Goal: Information Seeking & Learning: Learn about a topic

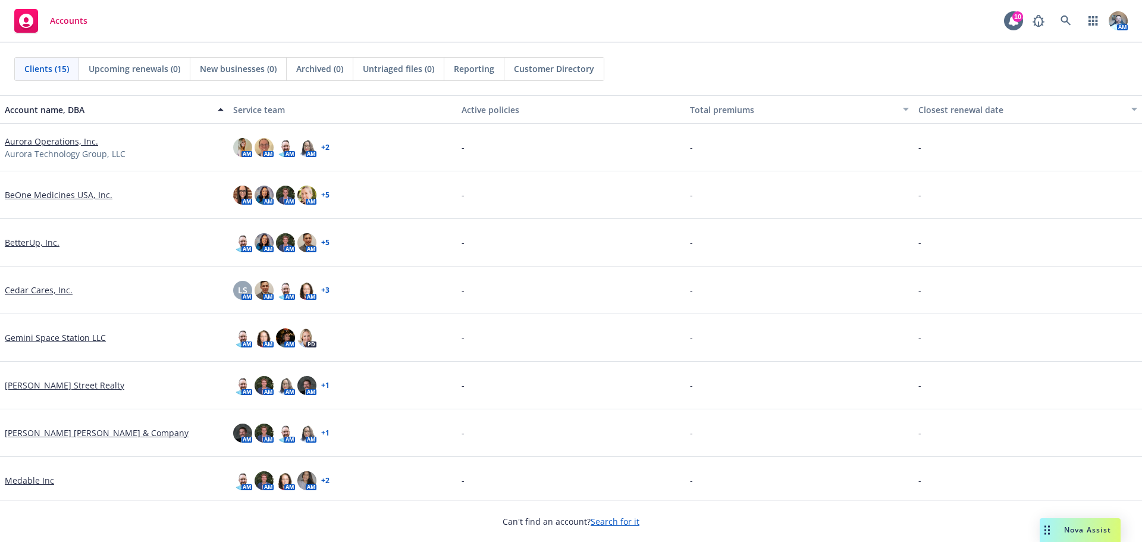
scroll to position [178, 0]
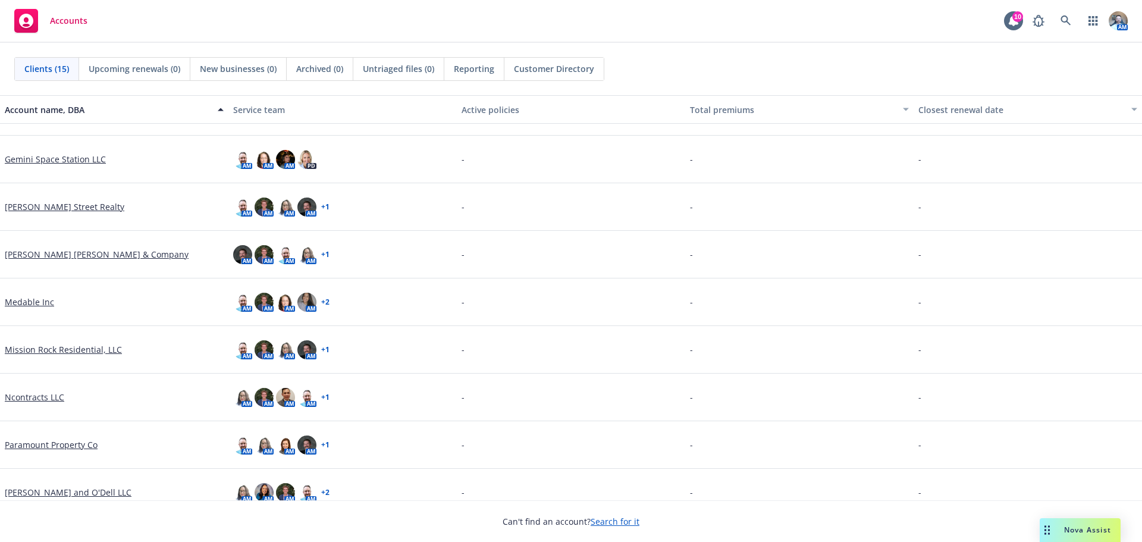
click at [38, 346] on link "Mission Rock Residential, LLC" at bounding box center [63, 349] width 117 height 12
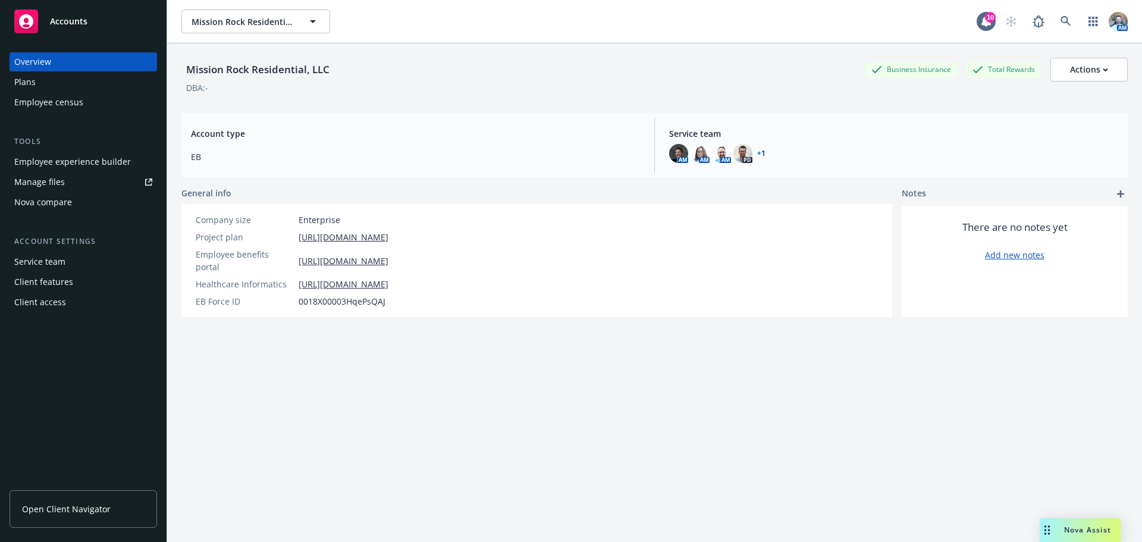
click at [34, 84] on div "Plans" at bounding box center [24, 82] width 21 height 19
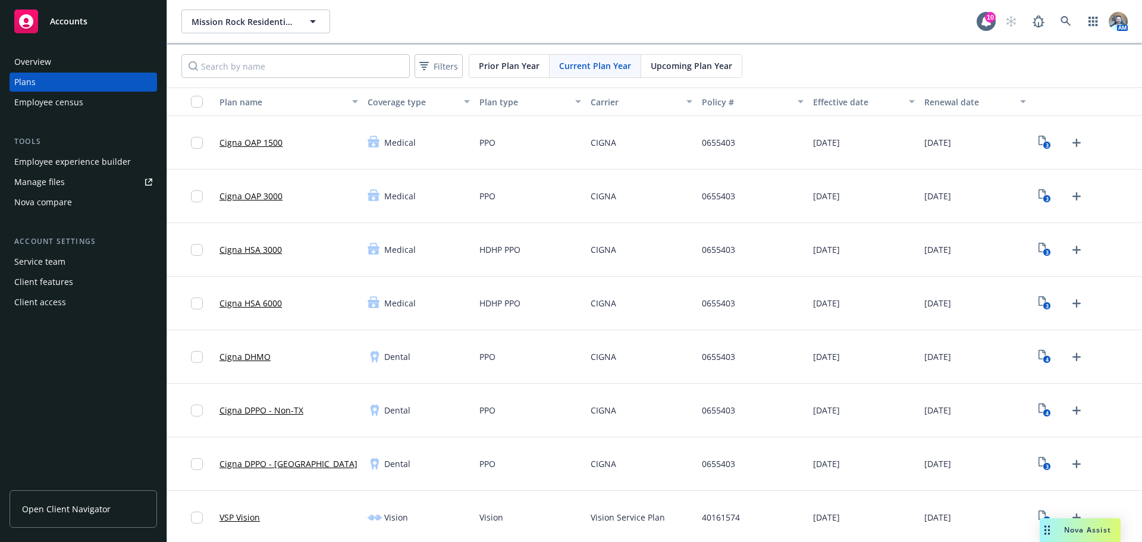
click at [37, 60] on div "Overview" at bounding box center [32, 61] width 37 height 19
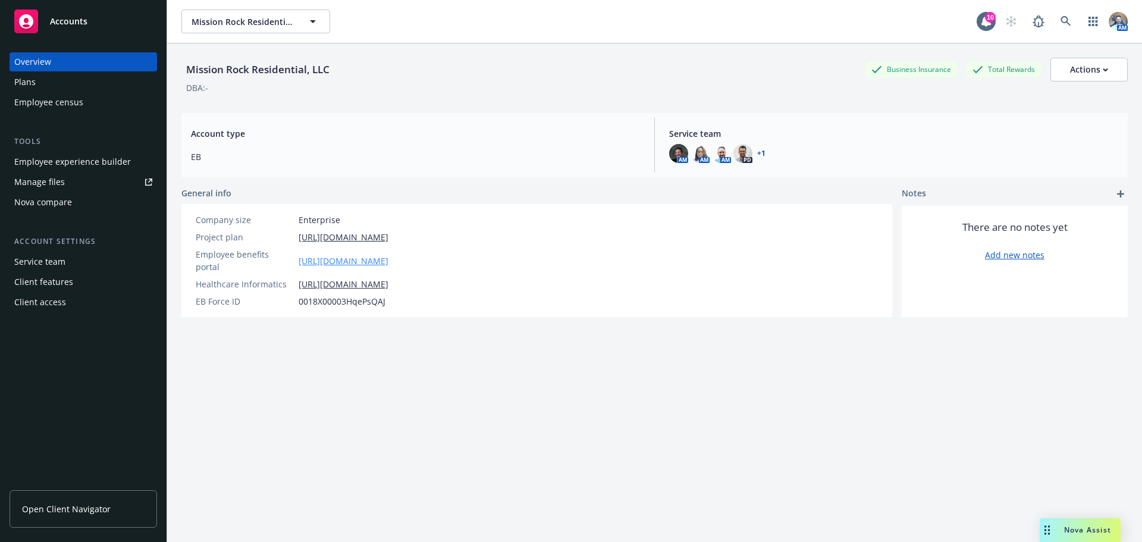
click at [364, 255] on link "[URL][DOMAIN_NAME]" at bounding box center [344, 261] width 90 height 12
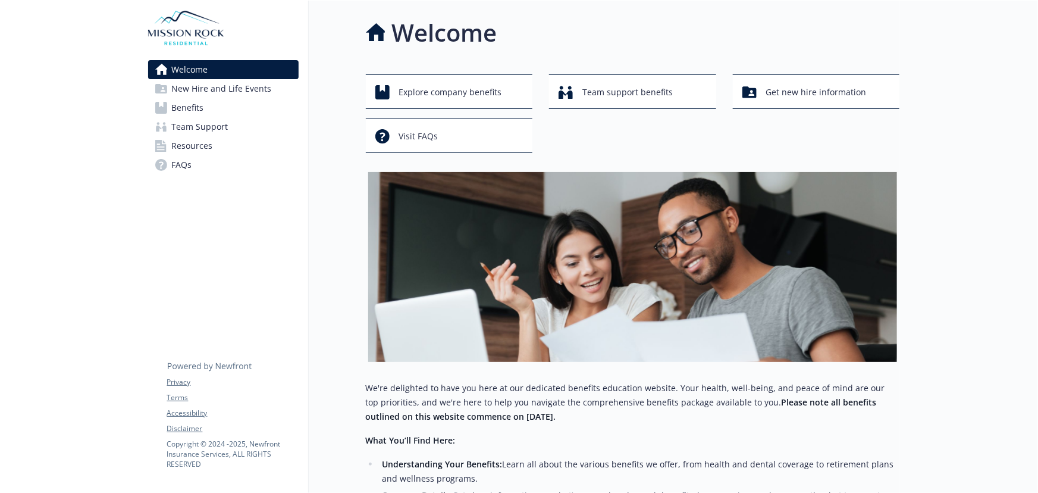
click at [189, 114] on span "Benefits" at bounding box center [188, 107] width 32 height 19
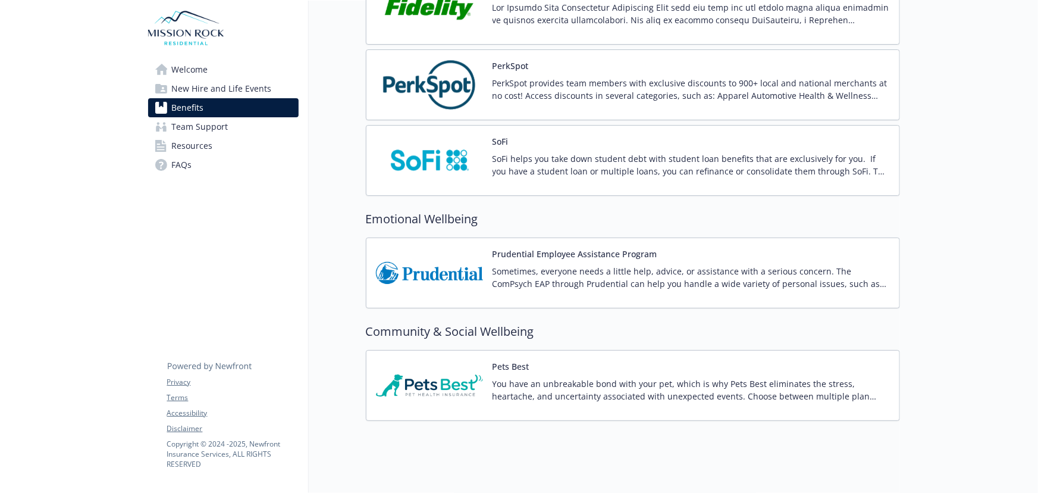
scroll to position [2271, 0]
